Goal: Check status: Check status

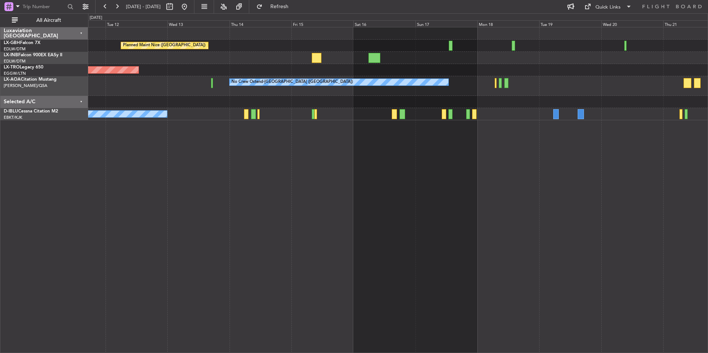
click at [80, 101] on div "Selected A/C" at bounding box center [44, 102] width 88 height 12
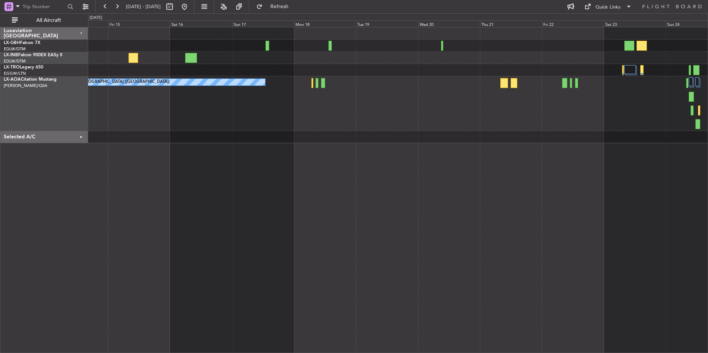
click at [411, 185] on div "Planned Maint Nice (Côte d'Azur Airport) Unplanned Maint London (Luton) No Crew…" at bounding box center [398, 190] width 620 height 326
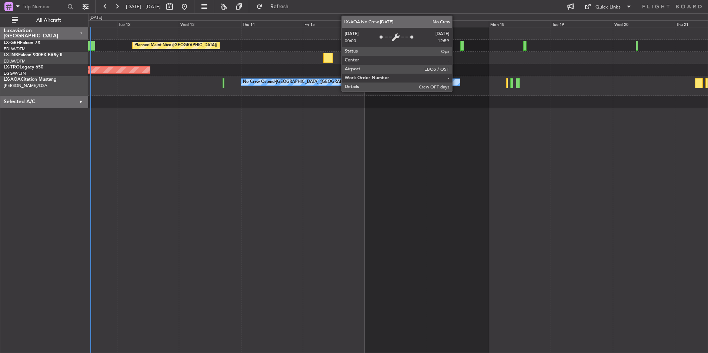
click at [455, 79] on div "No Crew Ostend-[GEOGRAPHIC_DATA] ([GEOGRAPHIC_DATA])" at bounding box center [350, 82] width 219 height 7
click at [455, 82] on div "No Crew Ostend-[GEOGRAPHIC_DATA] ([GEOGRAPHIC_DATA])" at bounding box center [350, 82] width 219 height 7
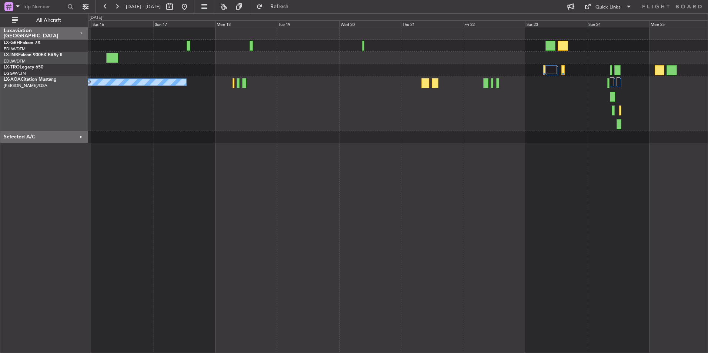
click at [291, 204] on div "Planned Maint Nice ([GEOGRAPHIC_DATA]) No Crew Ostend-[GEOGRAPHIC_DATA] (Ostend)" at bounding box center [398, 190] width 620 height 326
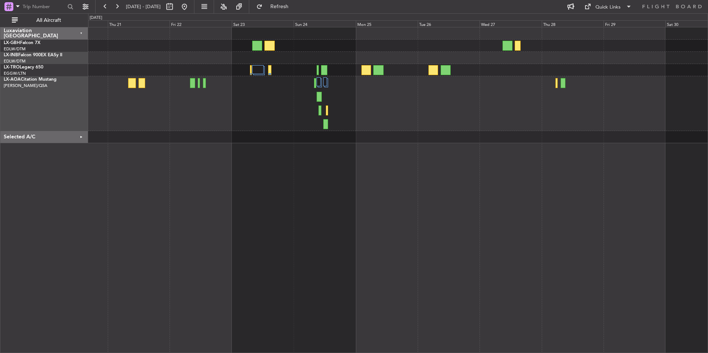
click at [346, 264] on div at bounding box center [398, 190] width 620 height 326
